Goal: Transaction & Acquisition: Purchase product/service

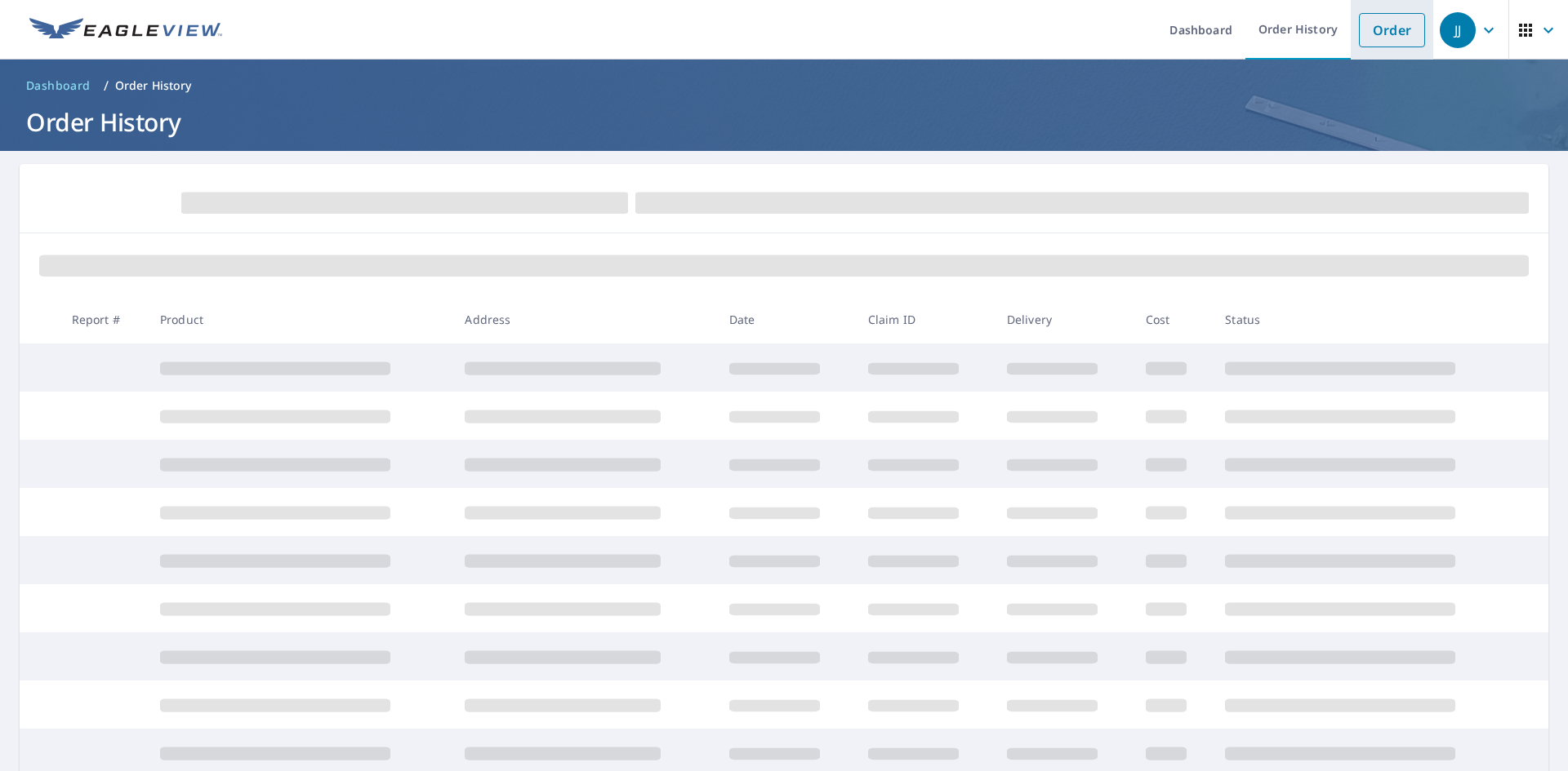
click at [1364, 35] on link "Order" at bounding box center [1392, 30] width 66 height 34
click at [1359, 38] on link "Order" at bounding box center [1392, 30] width 66 height 34
click at [1387, 34] on link "Order" at bounding box center [1392, 30] width 66 height 34
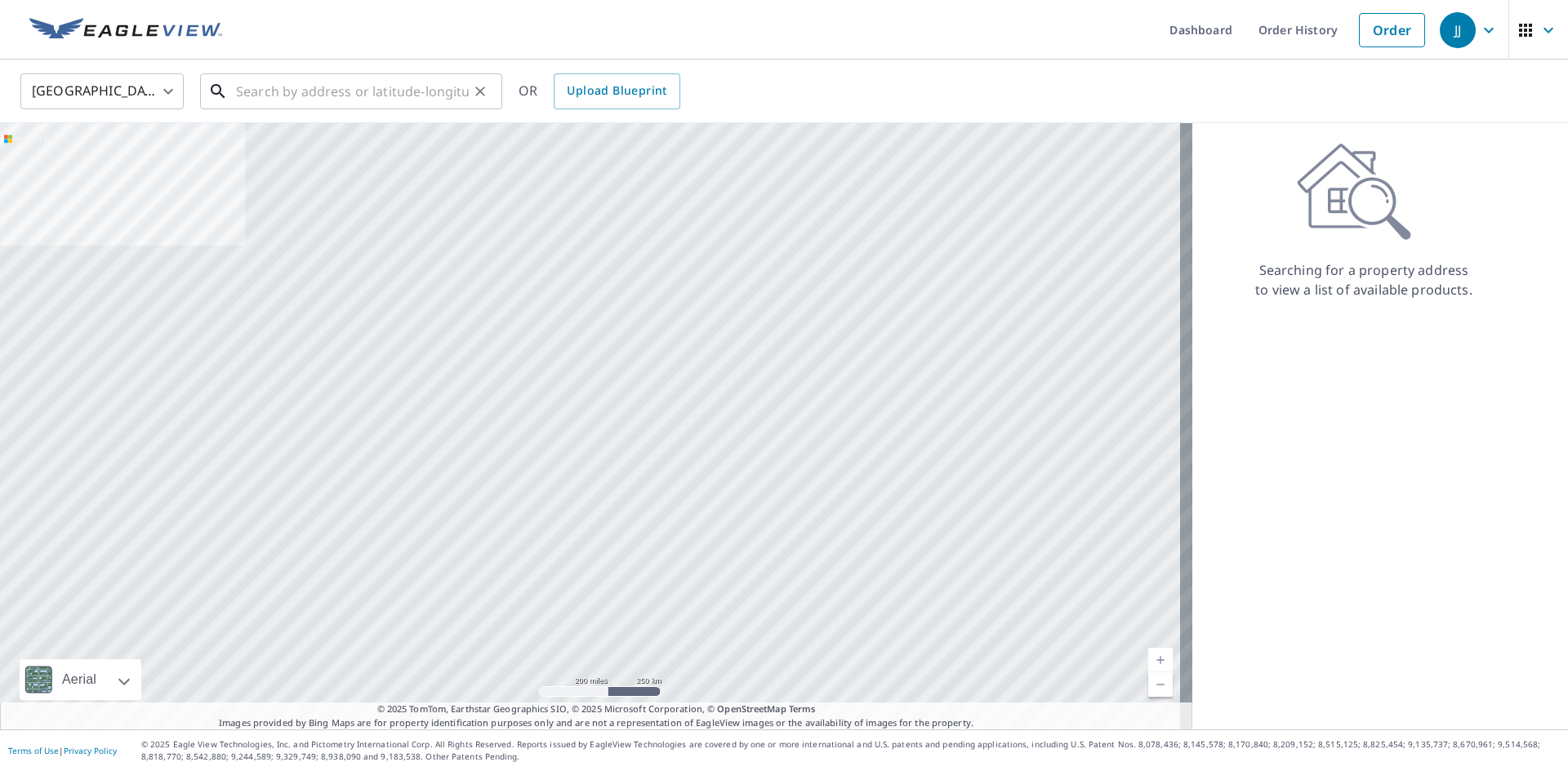
click at [385, 75] on input "text" at bounding box center [352, 91] width 233 height 46
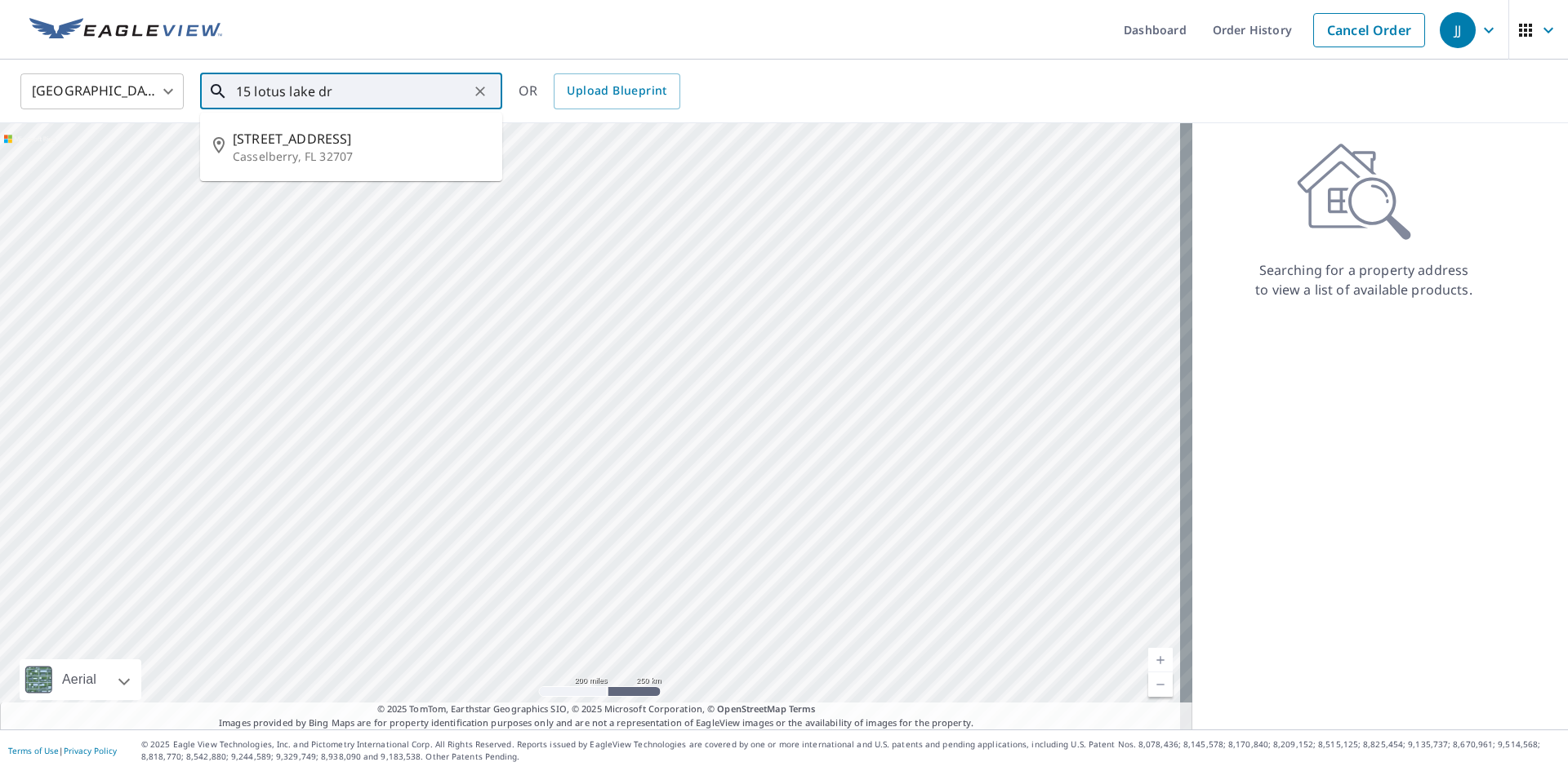
click at [319, 126] on li "[STREET_ADDRESS]" at bounding box center [351, 147] width 302 height 55
click at [457, 88] on input "[STREET_ADDRESS]" at bounding box center [352, 91] width 233 height 46
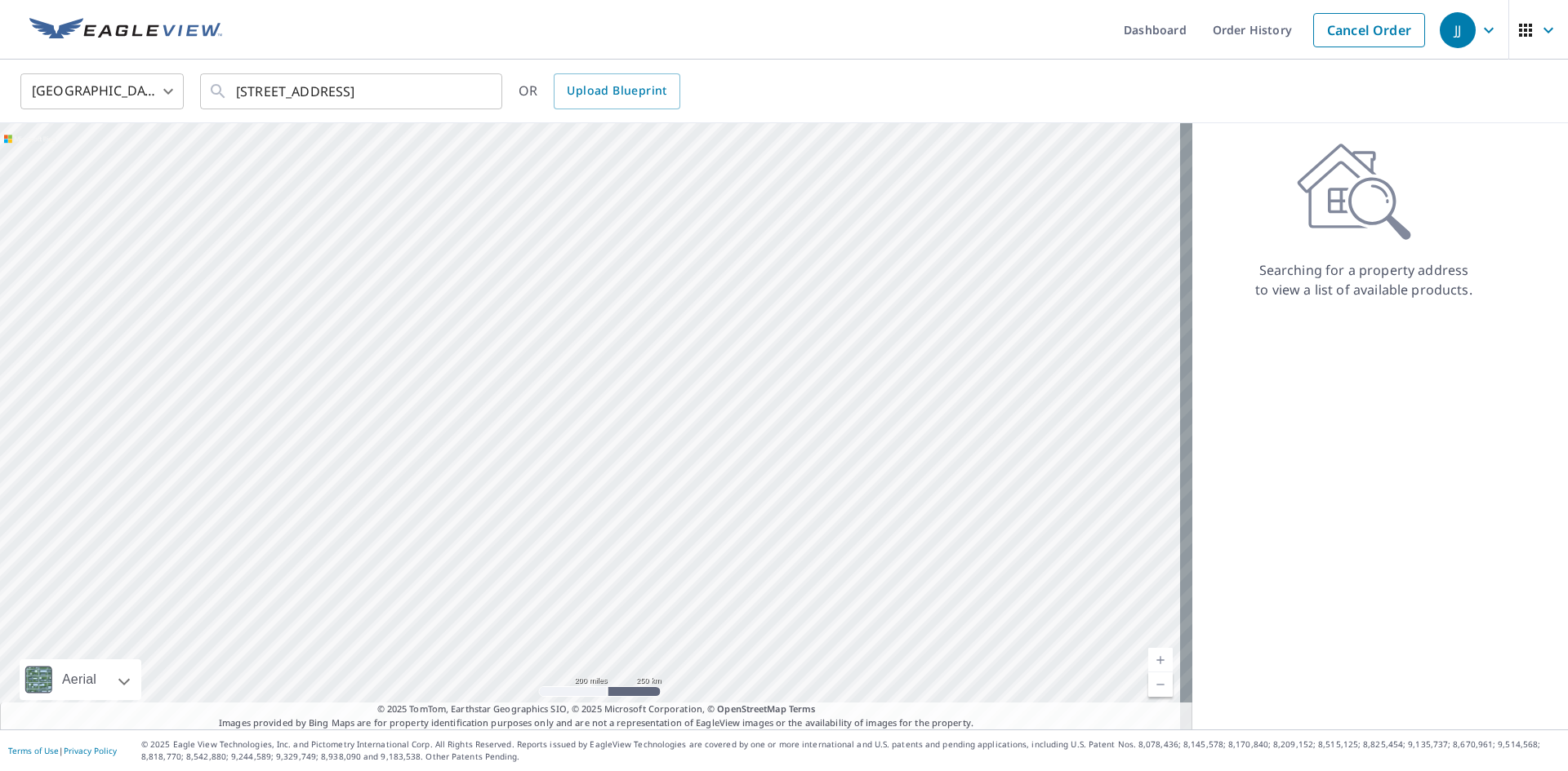
click at [403, 55] on ul "Dashboard Order History Cancel Order" at bounding box center [833, 29] width 1201 height 60
click at [405, 83] on input "[STREET_ADDRESS]" at bounding box center [352, 91] width 233 height 46
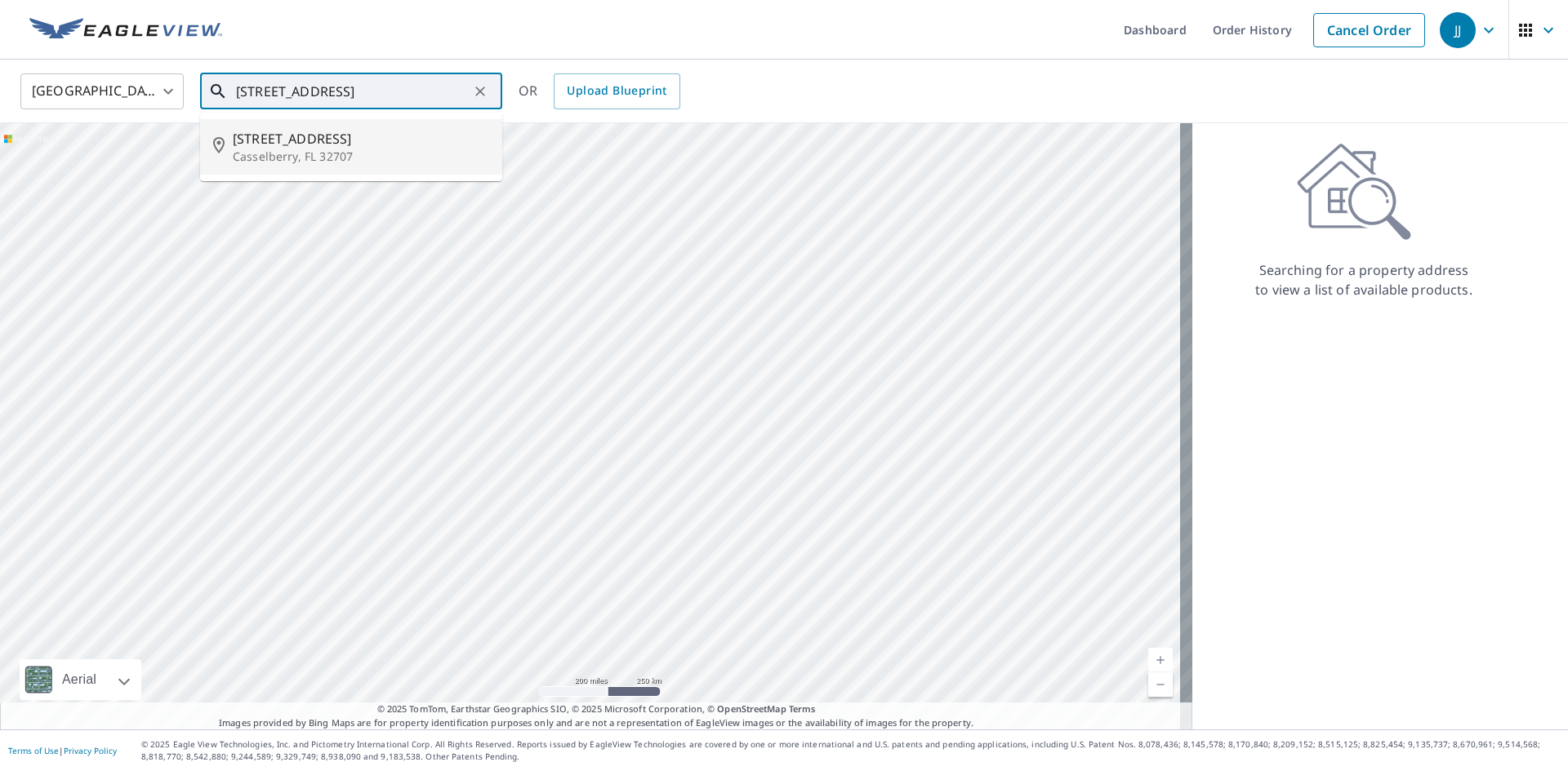
click at [411, 102] on input "[STREET_ADDRESS]" at bounding box center [352, 91] width 233 height 46
drag, startPoint x: 355, startPoint y: 130, endPoint x: 344, endPoint y: 131, distance: 11.0
click at [344, 131] on span "[STREET_ADDRESS]" at bounding box center [361, 139] width 256 height 20
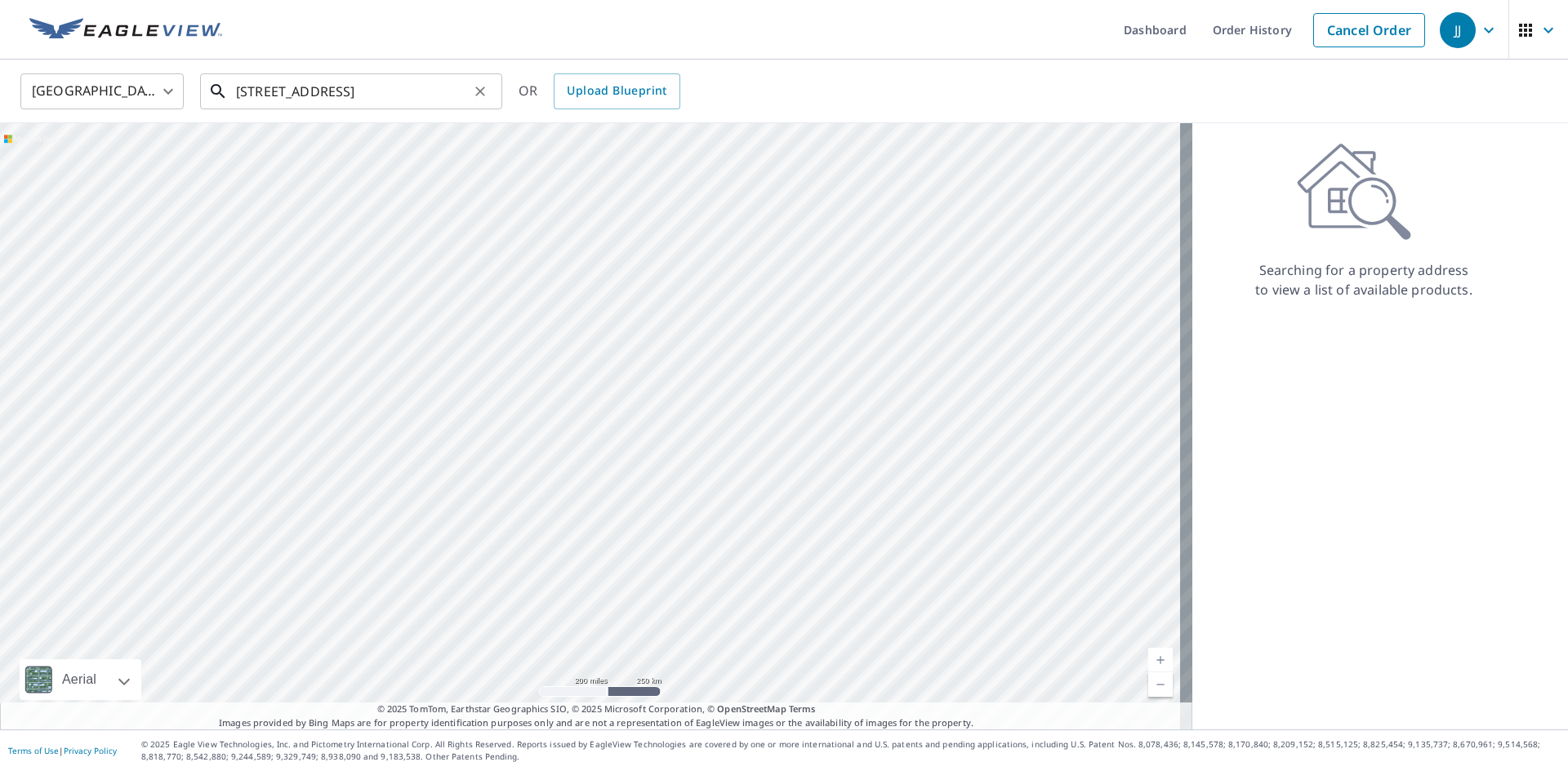
drag, startPoint x: 394, startPoint y: 87, endPoint x: 369, endPoint y: 87, distance: 25.0
click at [392, 87] on input "[STREET_ADDRESS]" at bounding box center [352, 91] width 233 height 46
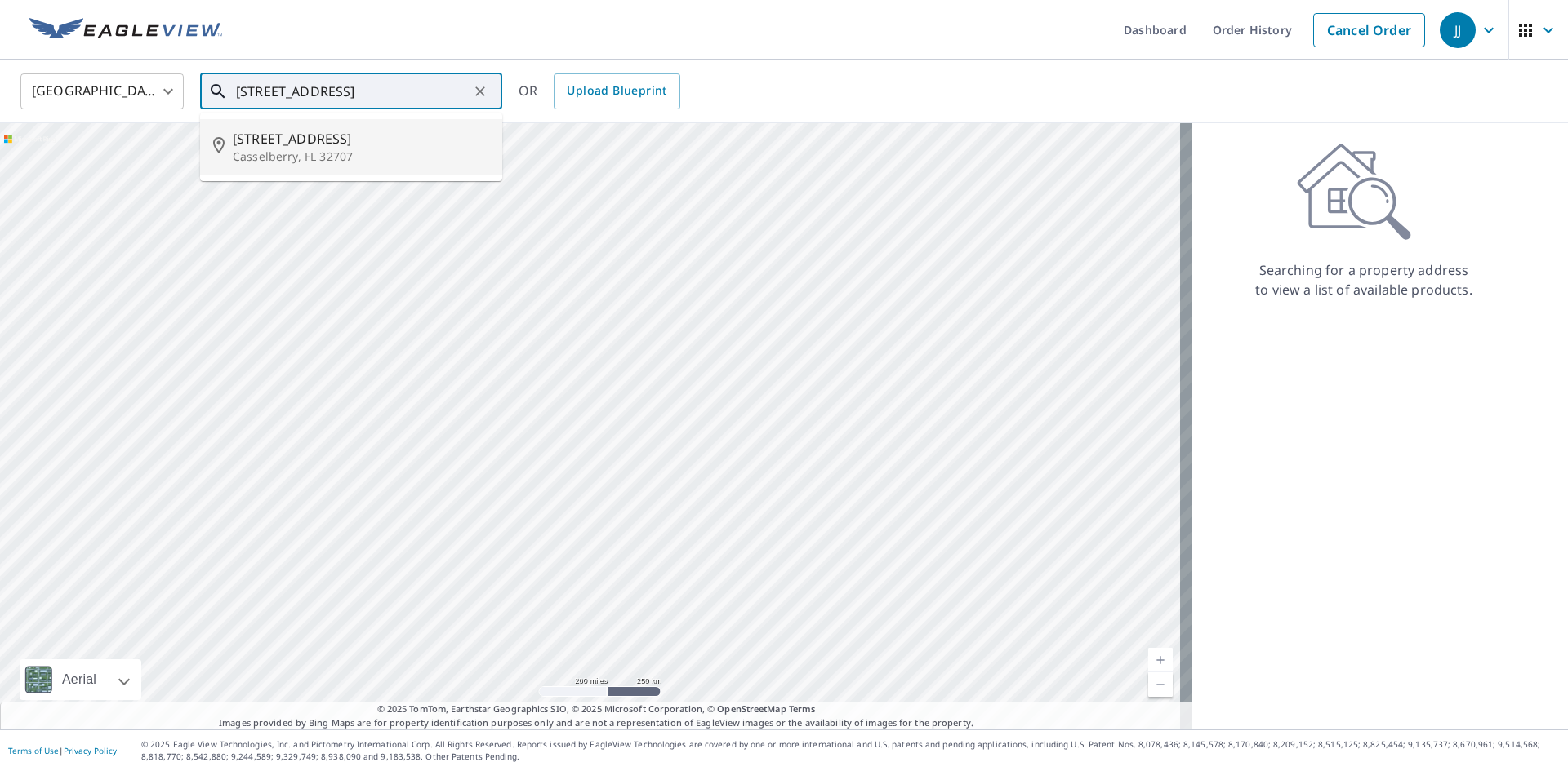
scroll to position [0, 9]
drag, startPoint x: 310, startPoint y: 87, endPoint x: 482, endPoint y: 73, distance: 172.6
click at [506, 83] on div "United States US ​ 15 Lotus Lake Dr Casselberry, FL 32707 ​ 15 Lotus Lake Dr Ca…" at bounding box center [778, 91] width 1540 height 38
click at [364, 158] on p "Casselberry, FL 32707" at bounding box center [361, 156] width 256 height 16
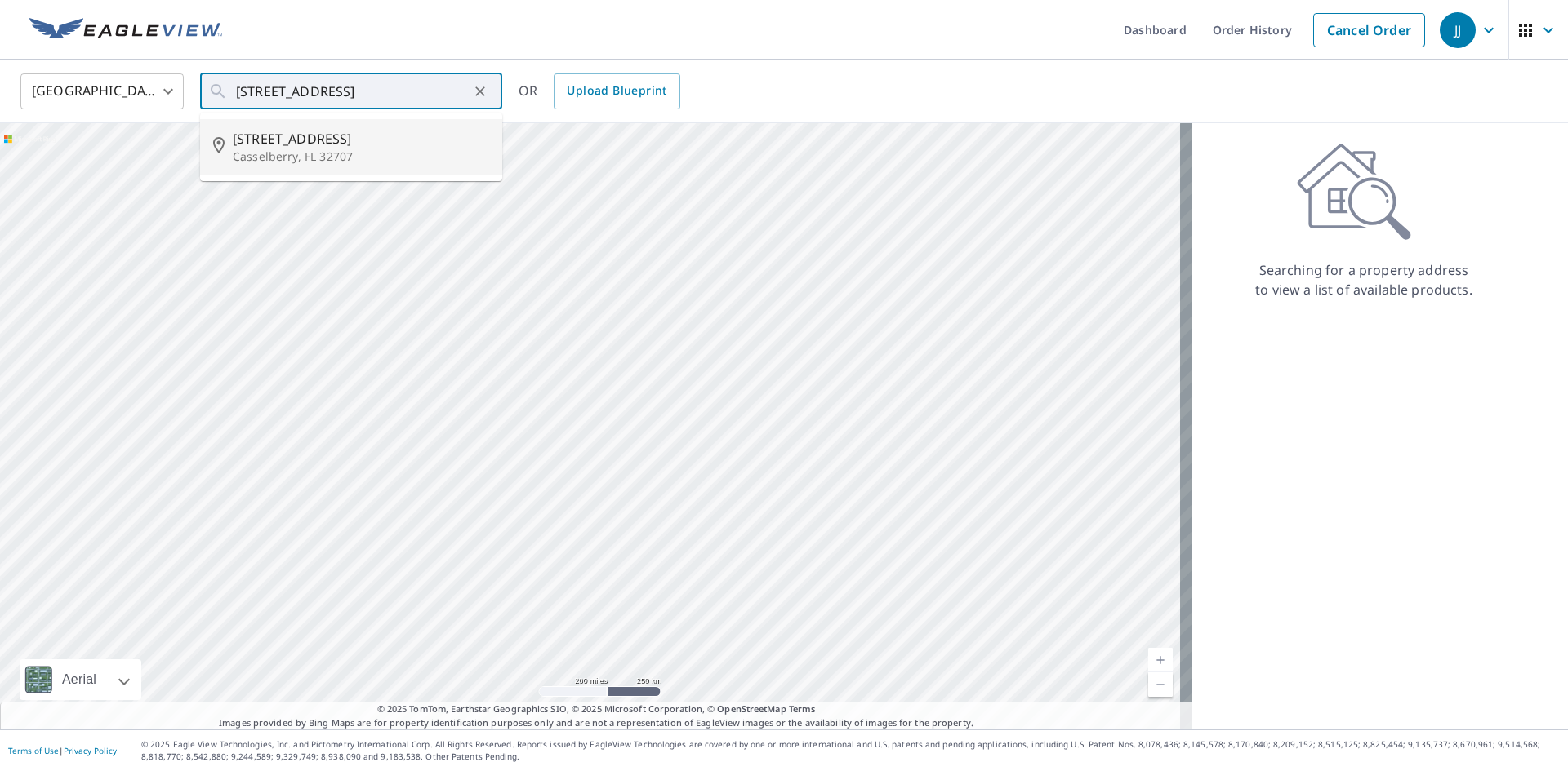
type input "[STREET_ADDRESS]"
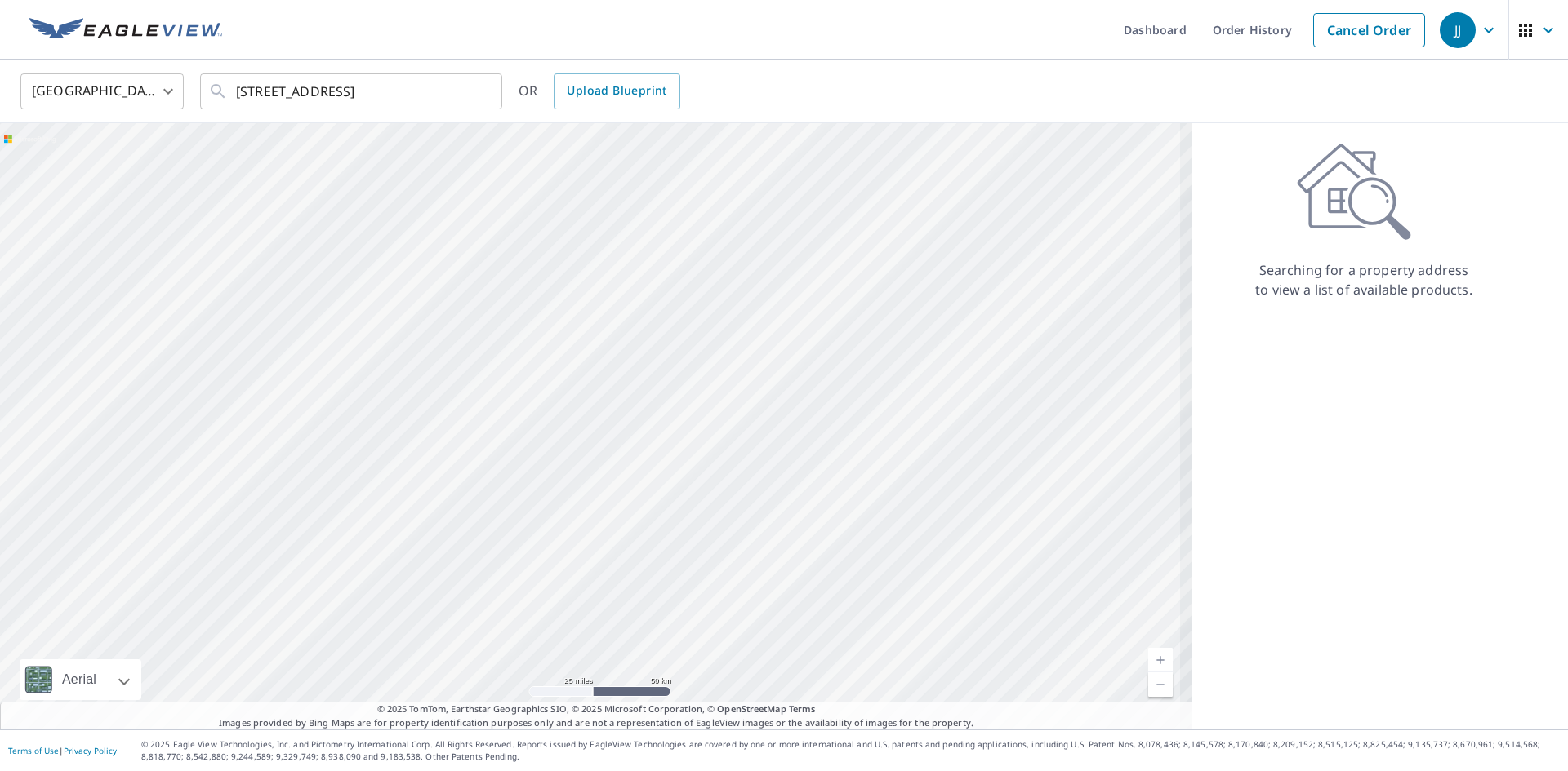
drag, startPoint x: 859, startPoint y: 523, endPoint x: 868, endPoint y: 168, distance: 355.1
click at [868, 168] on div at bounding box center [596, 426] width 1193 height 606
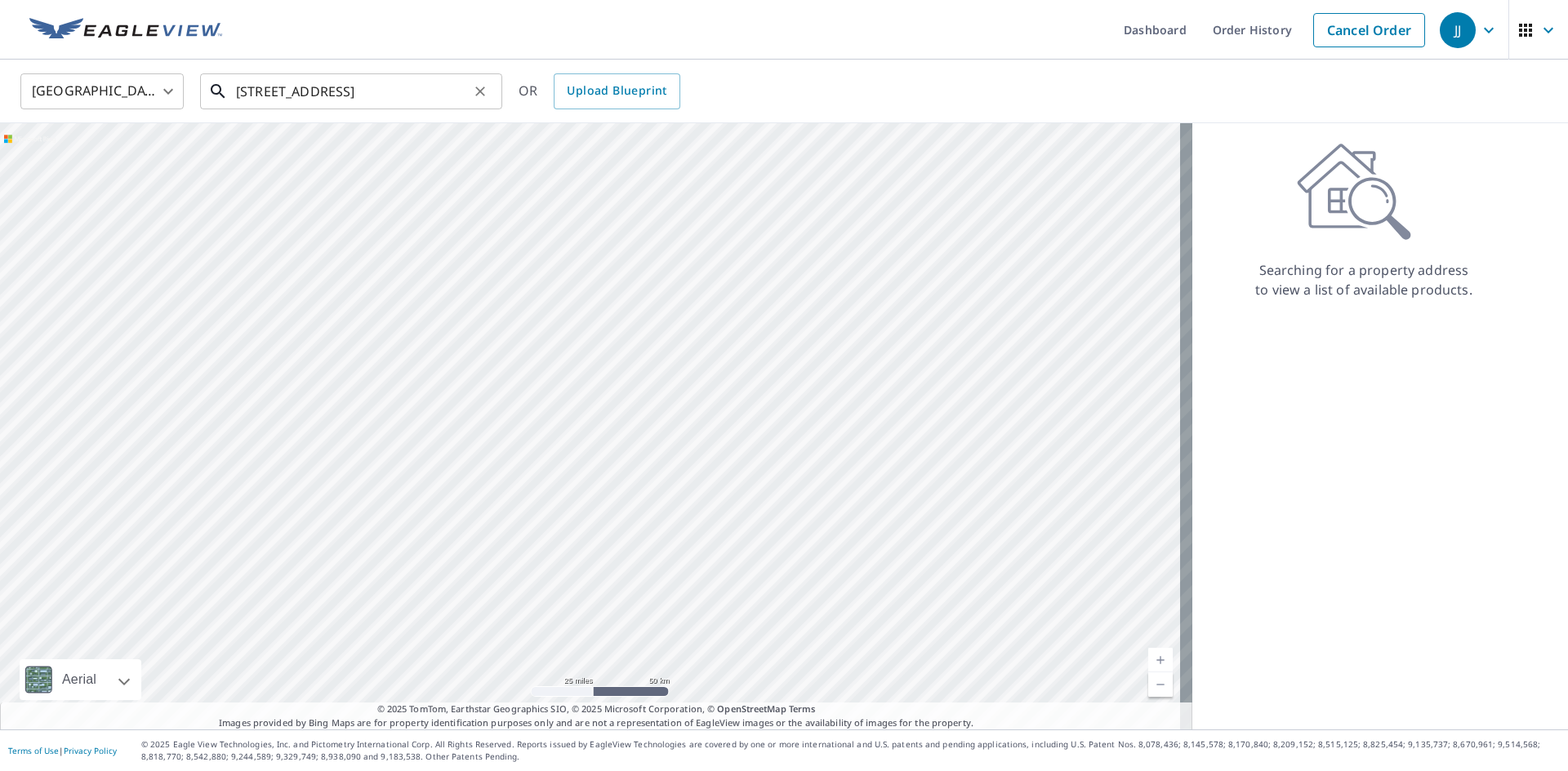
click at [333, 91] on input "[STREET_ADDRESS]" at bounding box center [352, 91] width 233 height 46
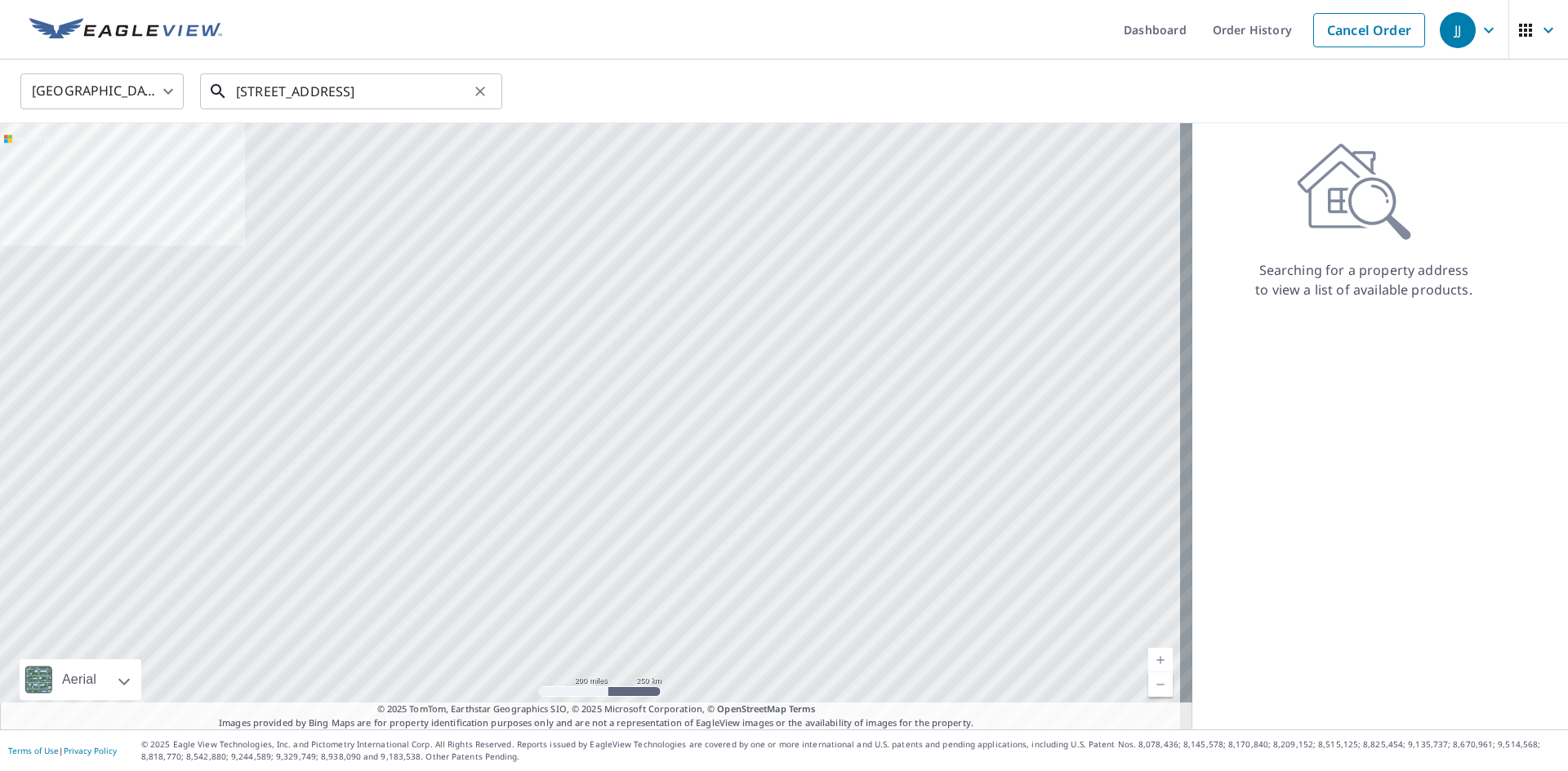
click at [287, 99] on input "[STREET_ADDRESS]" at bounding box center [352, 91] width 233 height 46
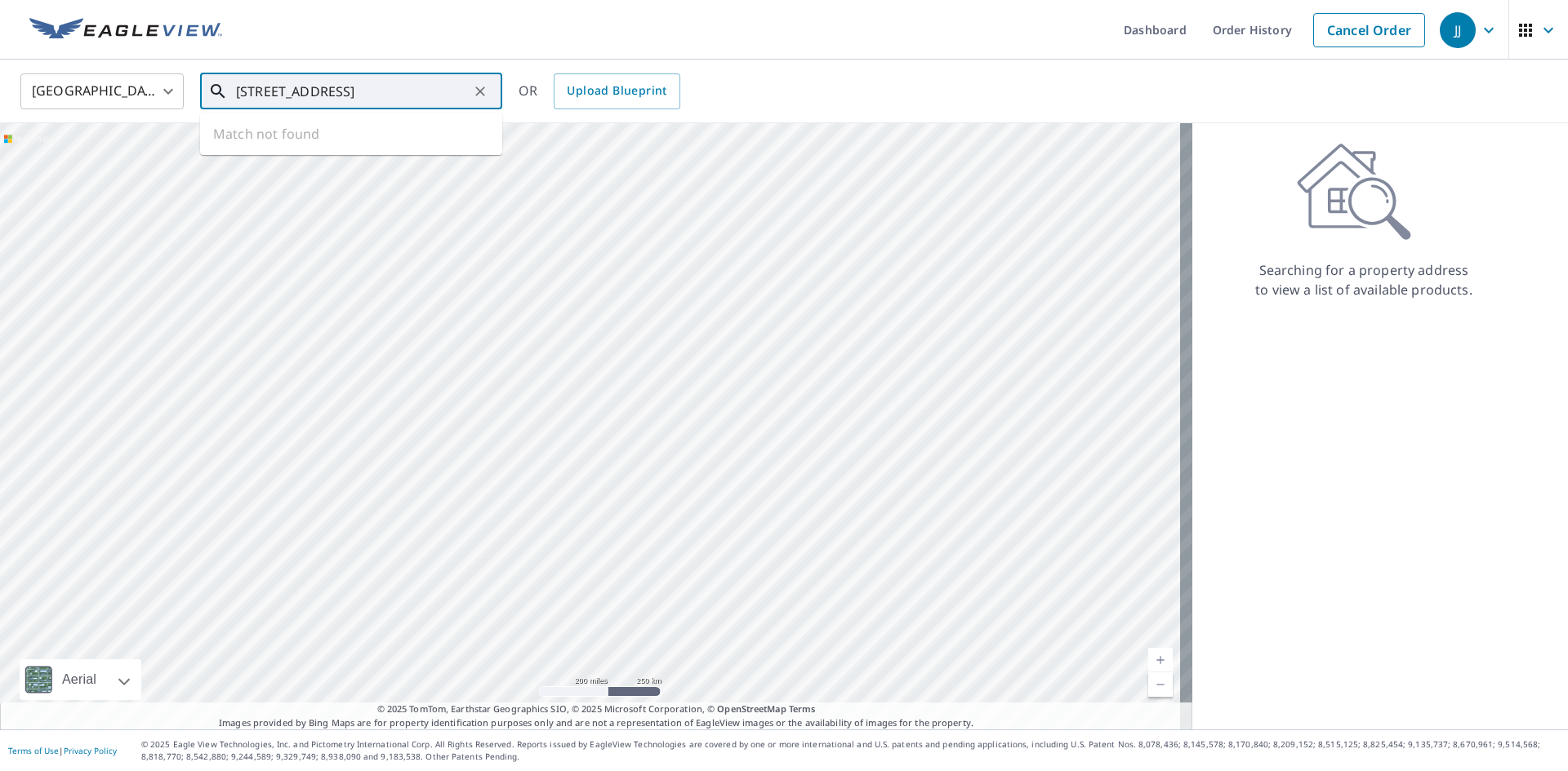
scroll to position [0, 9]
drag, startPoint x: 242, startPoint y: 90, endPoint x: 516, endPoint y: 106, distance: 274.5
click at [516, 106] on div "United States [GEOGRAPHIC_DATA] ​ [STREET_ADDRESS] ​ Match not found OR Upload …" at bounding box center [778, 91] width 1540 height 38
click at [267, 144] on span "[STREET_ADDRESS]" at bounding box center [361, 139] width 256 height 20
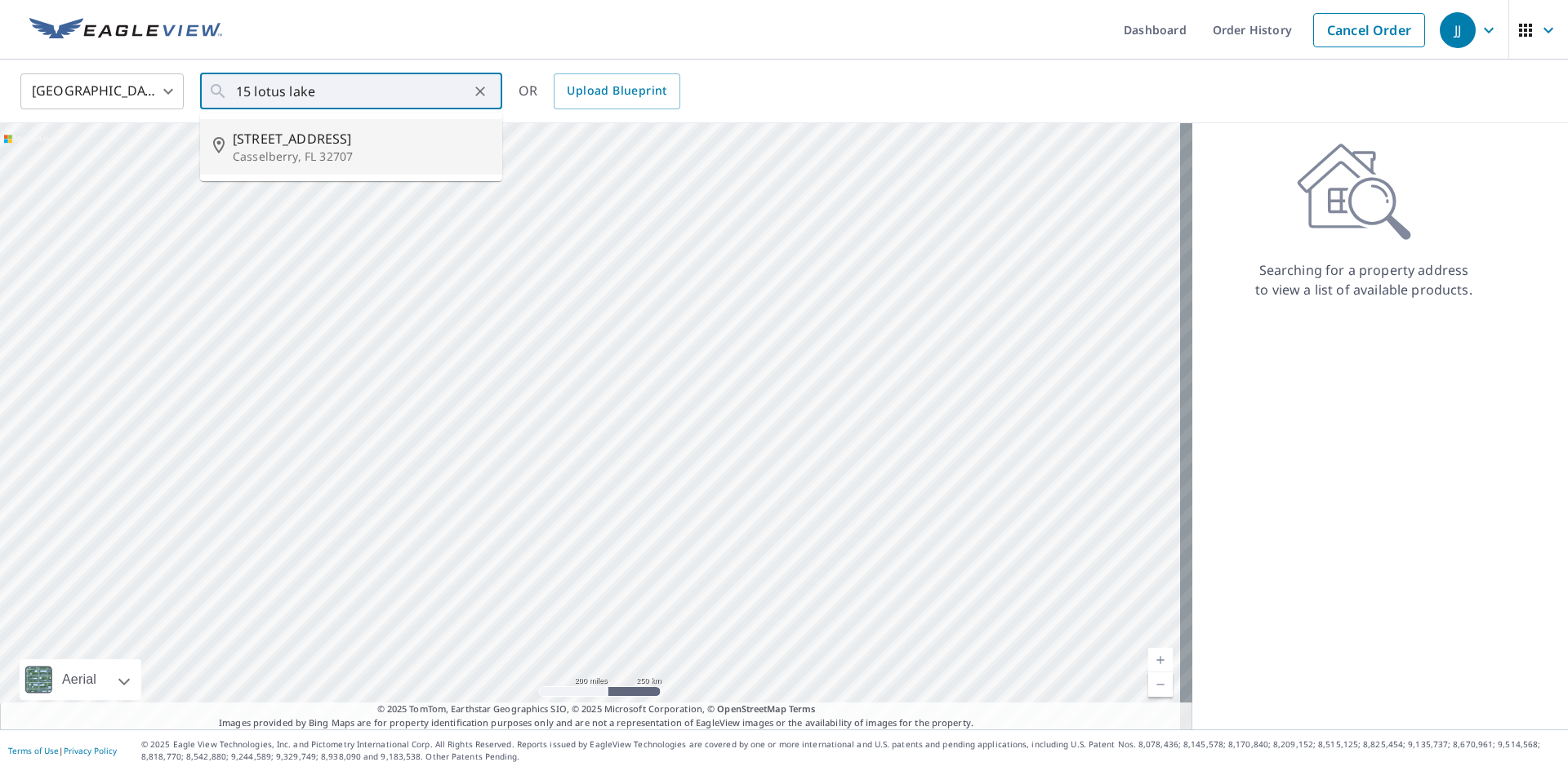
type input "[STREET_ADDRESS]"
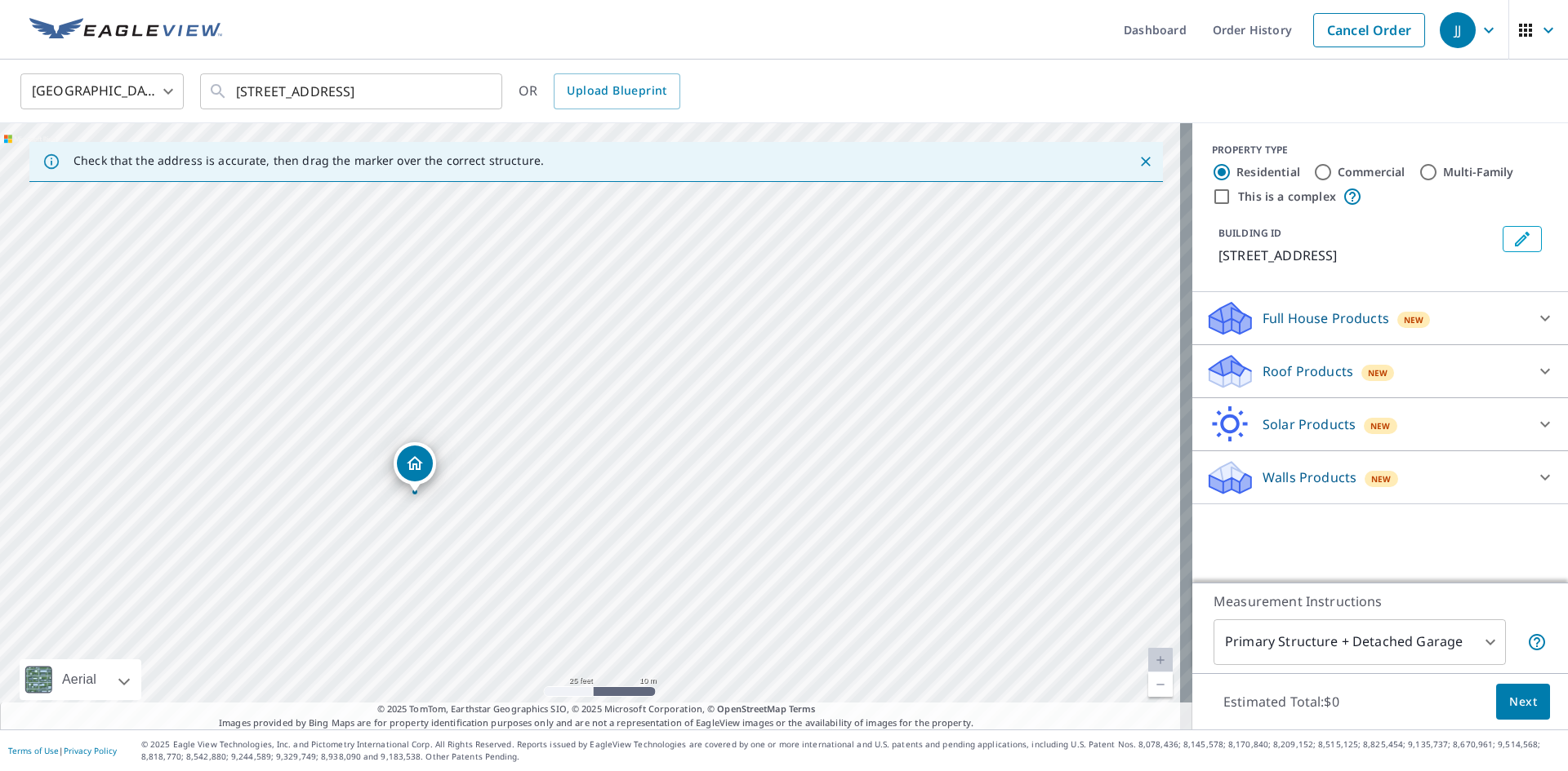
click at [1421, 374] on div "Roof Products New" at bounding box center [1365, 372] width 320 height 38
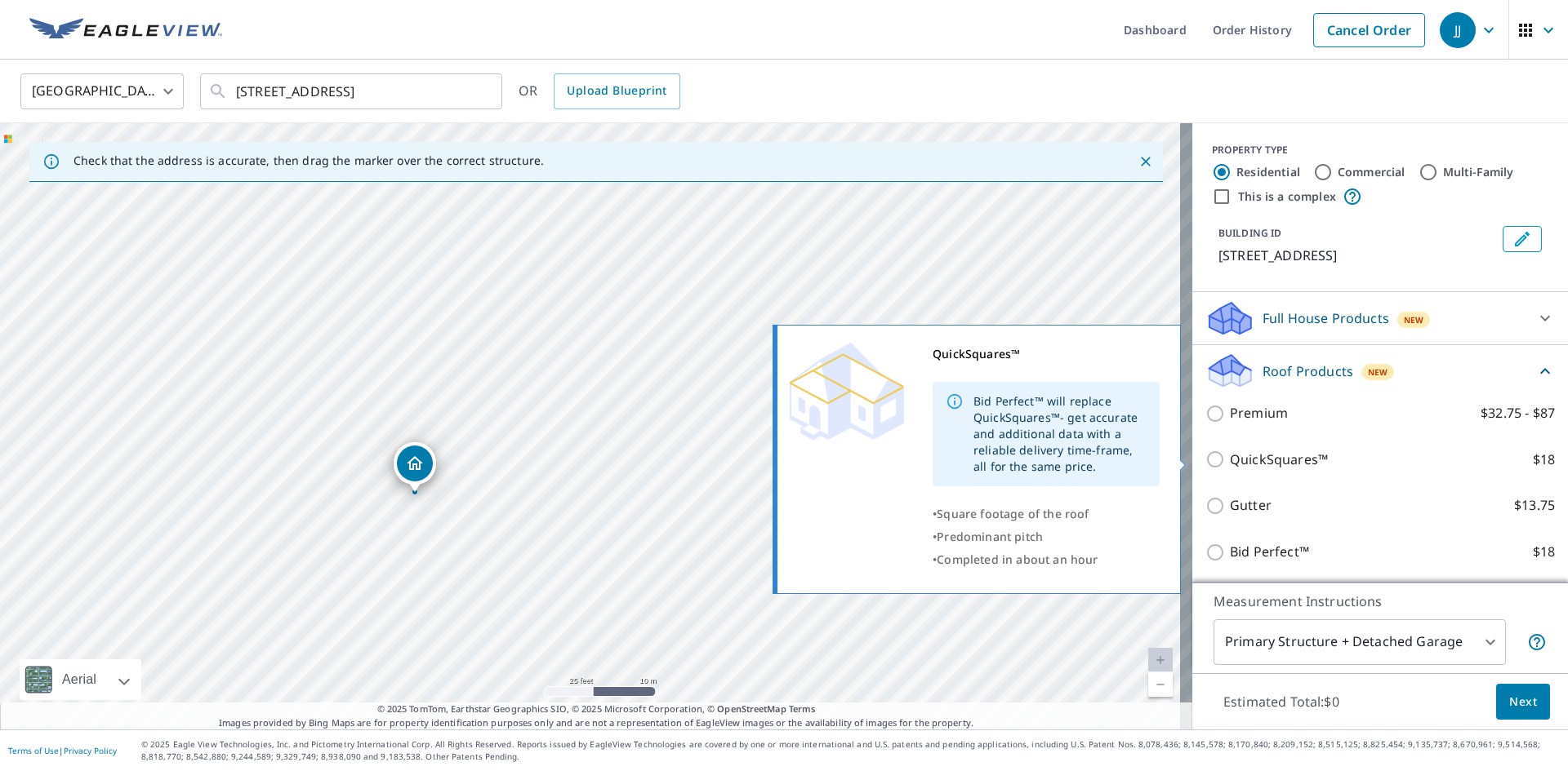
click at [1241, 466] on p "QuickSquares™" at bounding box center [1279, 460] width 98 height 21
click at [1230, 466] on input "QuickSquares™ $18" at bounding box center [1218, 459] width 24 height 20
checkbox input "true"
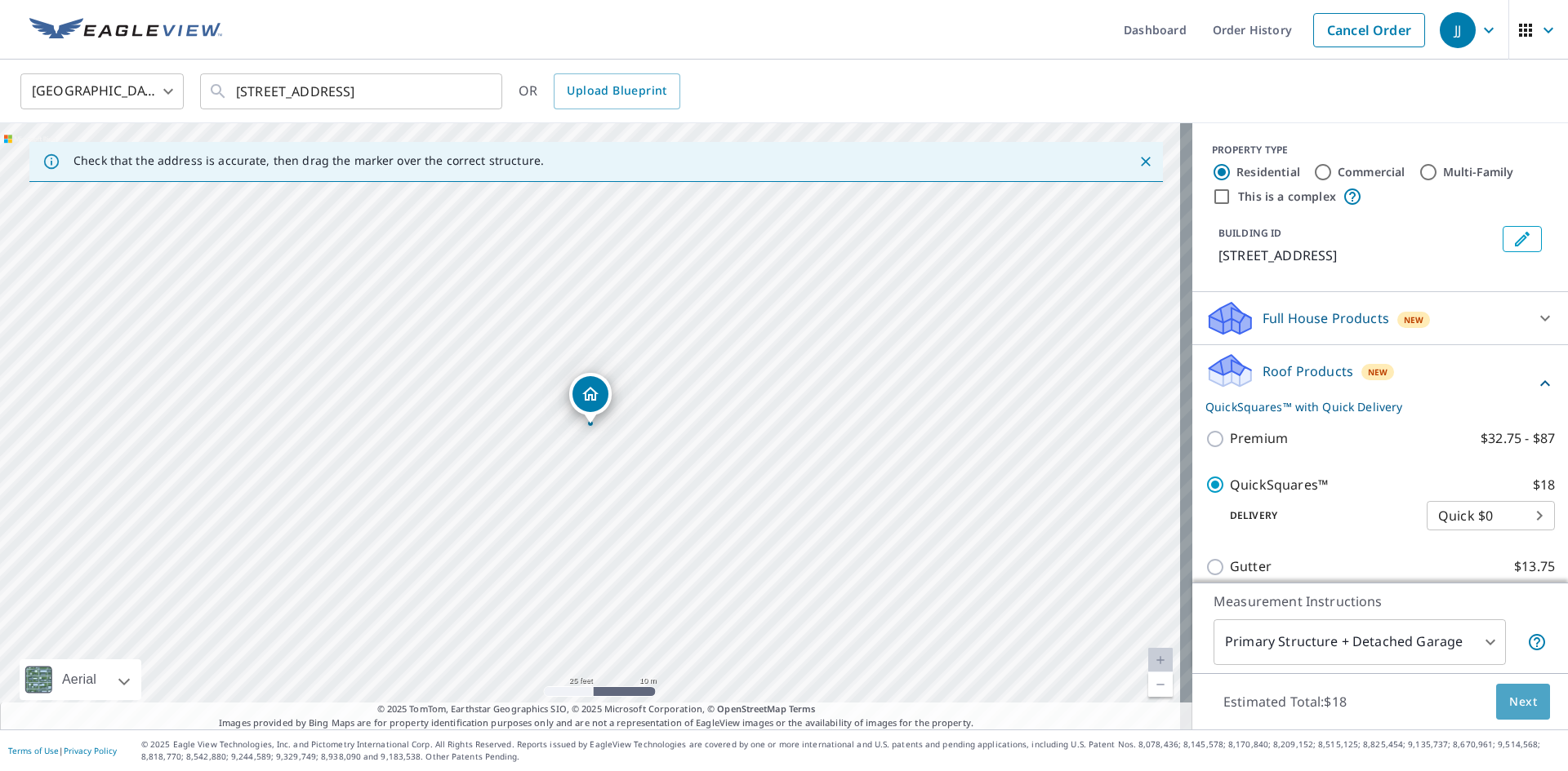
click at [1509, 699] on span "Next" at bounding box center [1523, 703] width 28 height 21
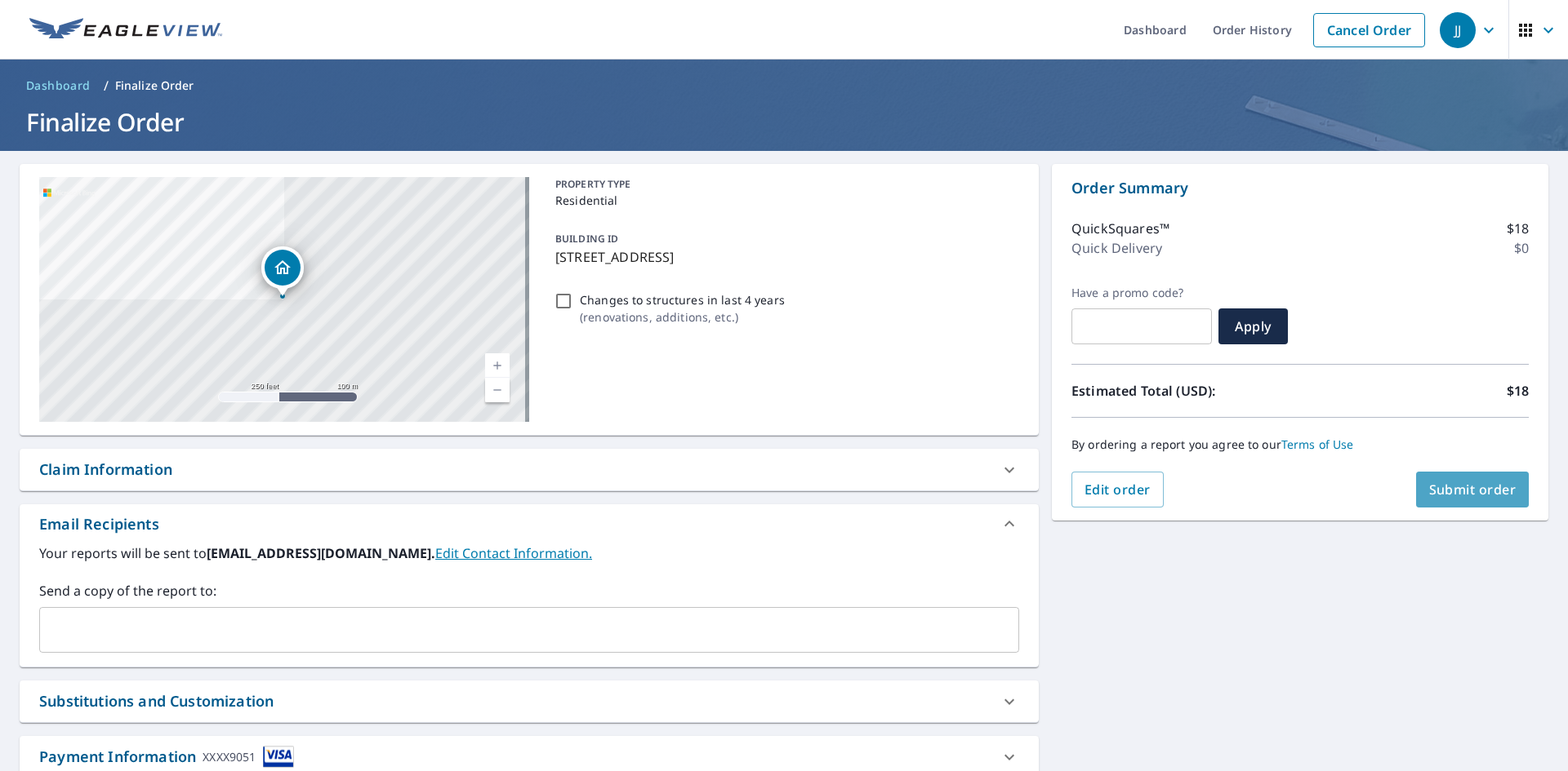
click at [1430, 503] on button "Submit order" at bounding box center [1473, 490] width 114 height 36
